Goal: Check status: Check status

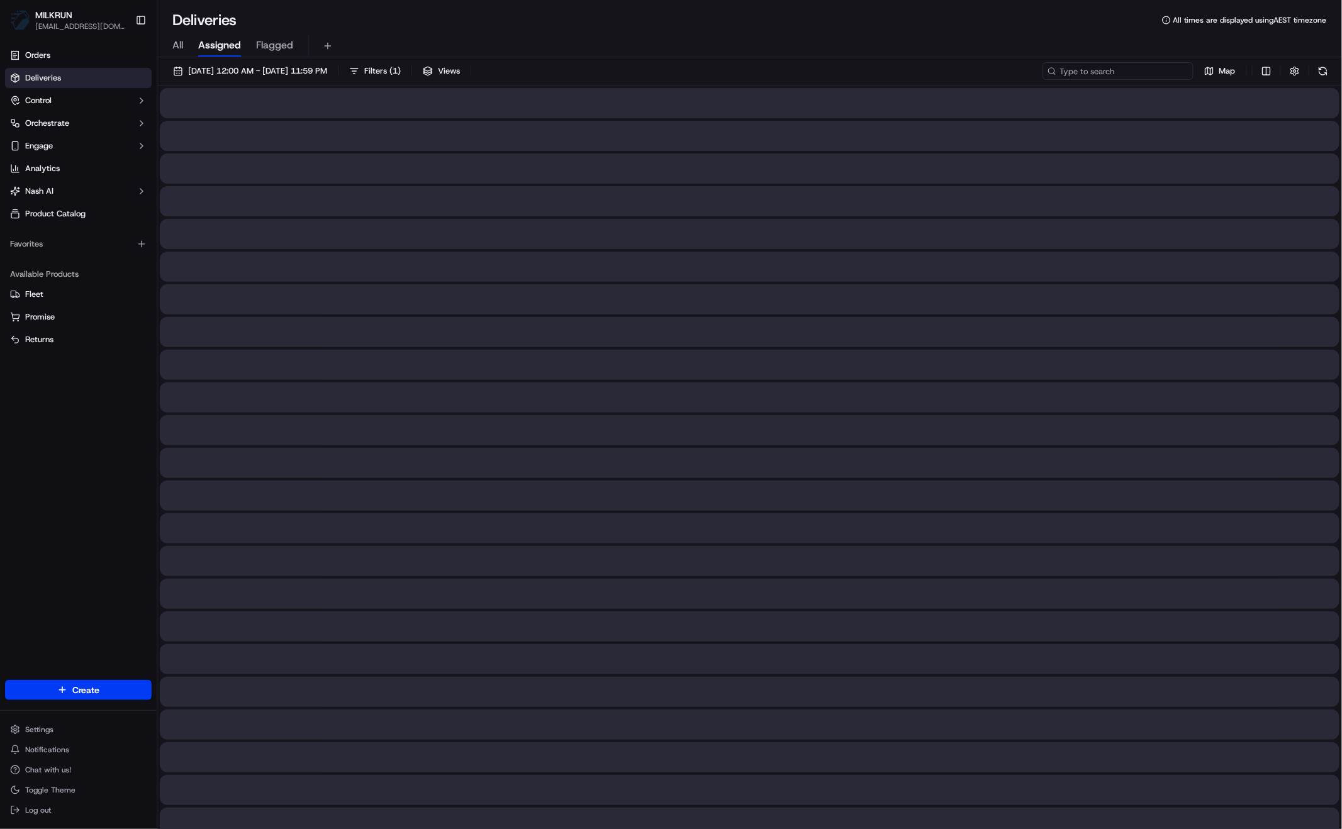
click at [1114, 69] on input at bounding box center [1118, 71] width 151 height 18
paste input "[PERSON_NAME]"
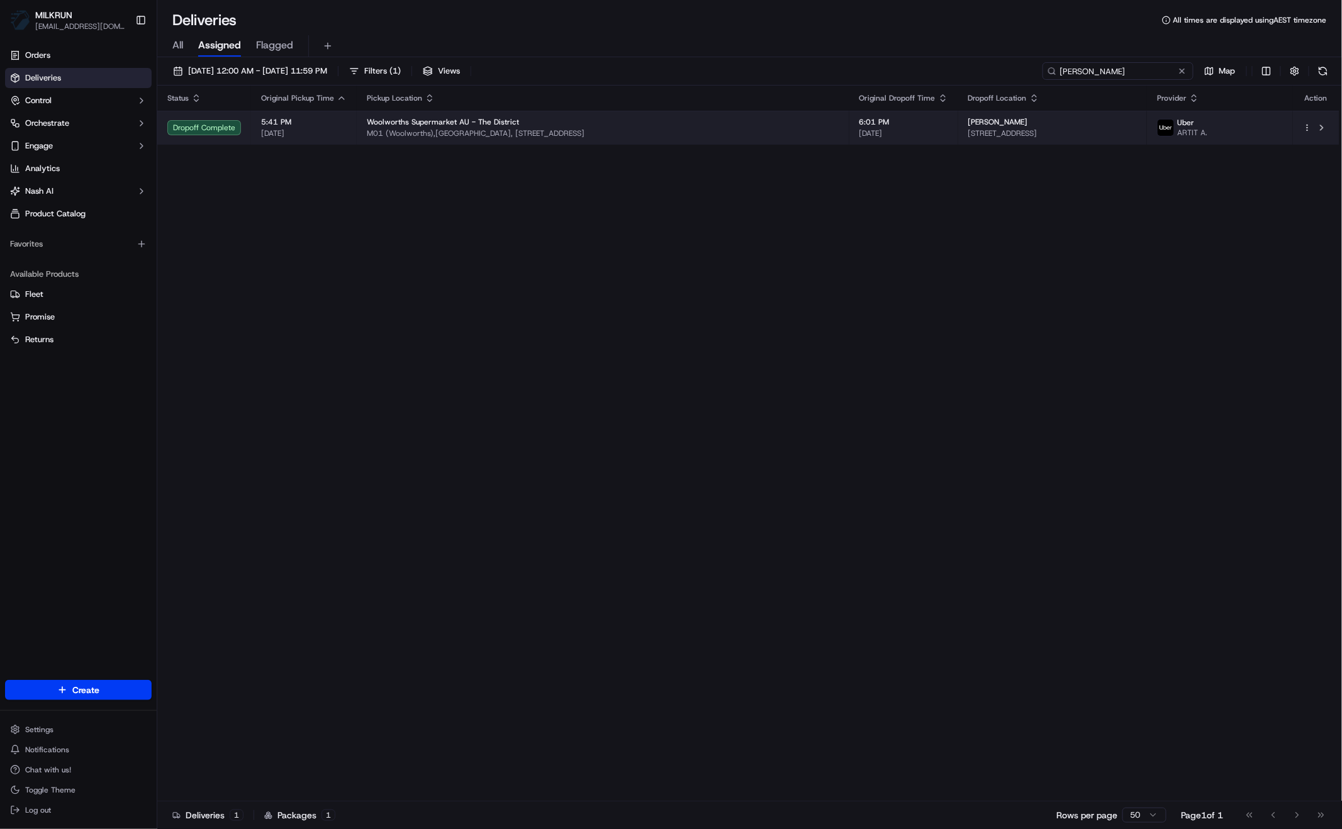
type input "[PERSON_NAME]"
click at [600, 121] on div "Woolworths Supermarket AU - The District" at bounding box center [603, 122] width 473 height 10
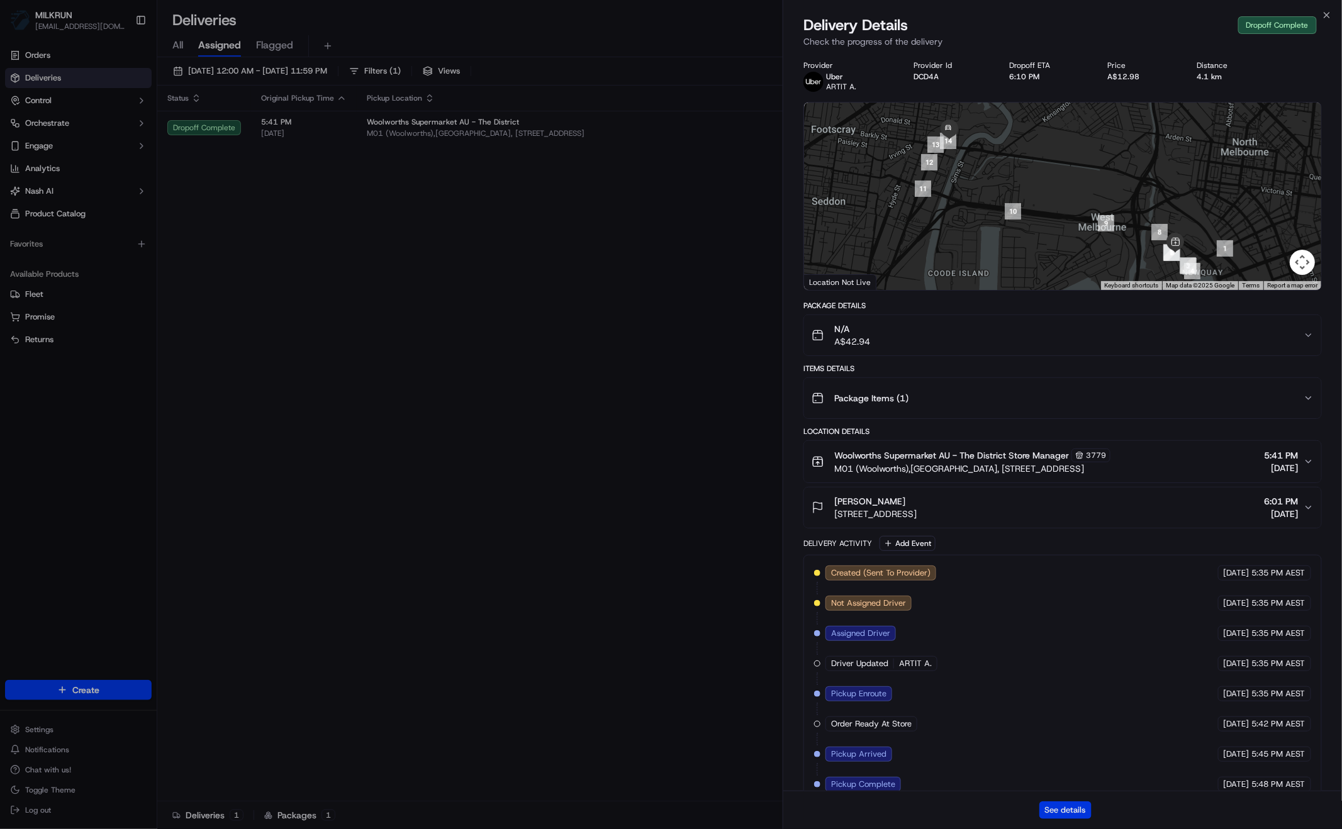
click at [1073, 807] on button "See details" at bounding box center [1066, 811] width 52 height 18
